Goal: Navigation & Orientation: Find specific page/section

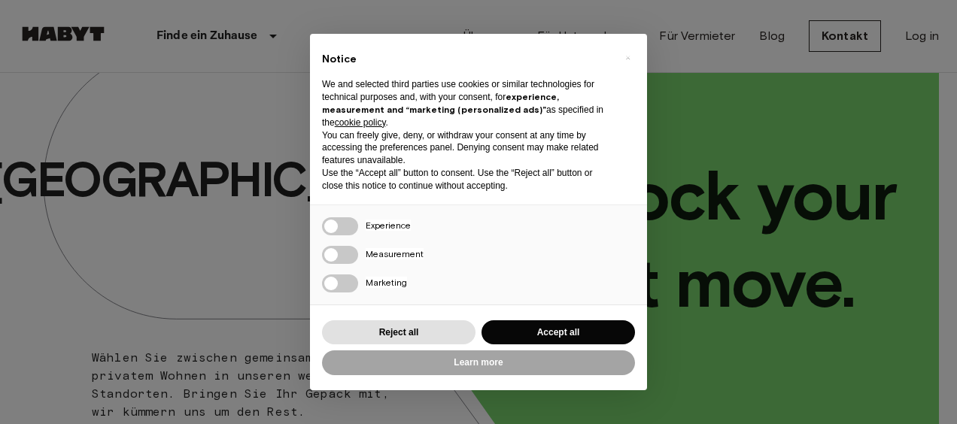
click at [47, 313] on div "× Notice We and selected third parties use cookies or similar technologies for …" at bounding box center [478, 212] width 957 height 424
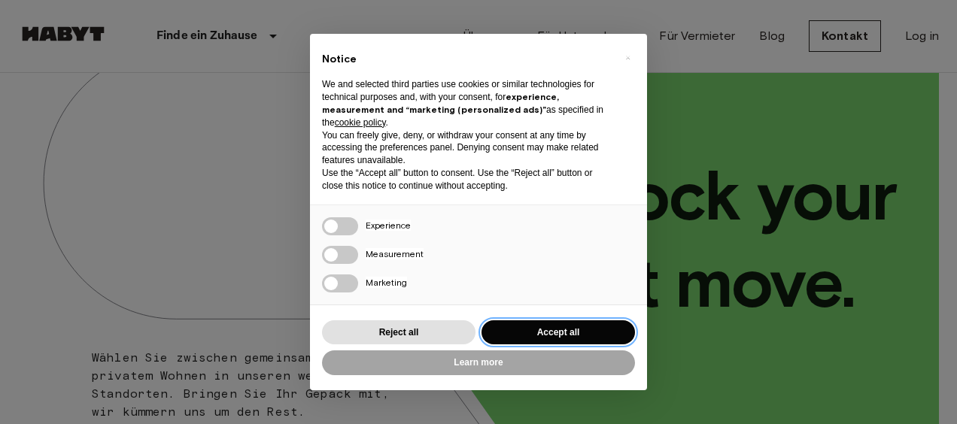
click at [578, 336] on button "Accept all" at bounding box center [557, 332] width 153 height 25
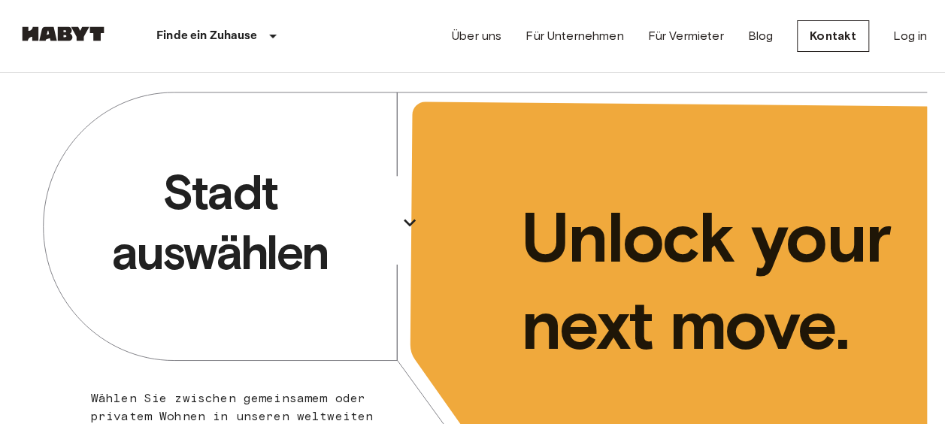
click at [314, 230] on p "Stadt auswählen" at bounding box center [220, 222] width 344 height 120
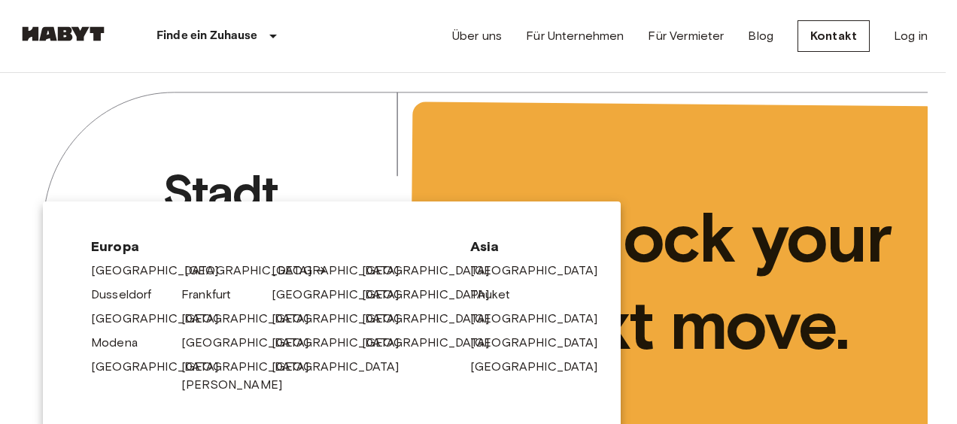
click at [187, 275] on link "[GEOGRAPHIC_DATA]" at bounding box center [255, 271] width 143 height 18
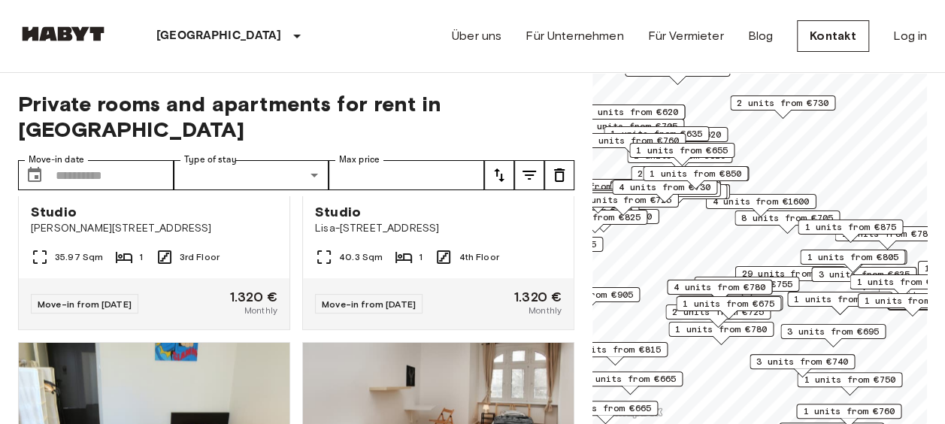
scroll to position [876, 0]
